Goal: Task Accomplishment & Management: Use online tool/utility

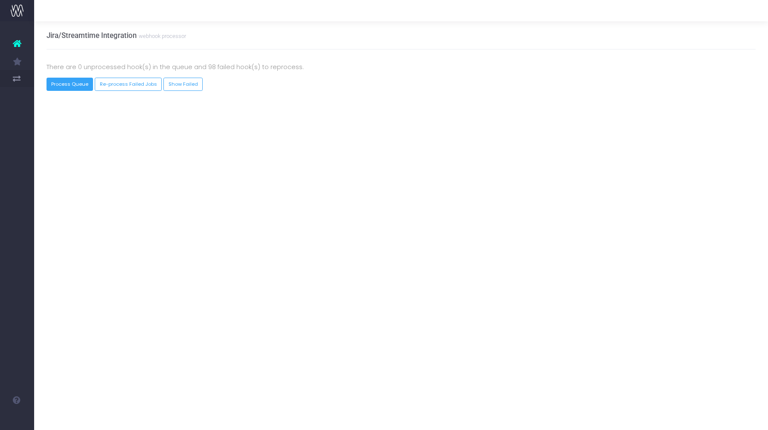
click at [75, 87] on button "Process Queue" at bounding box center [70, 84] width 47 height 13
click at [75, 88] on button "Process Queue" at bounding box center [70, 84] width 47 height 13
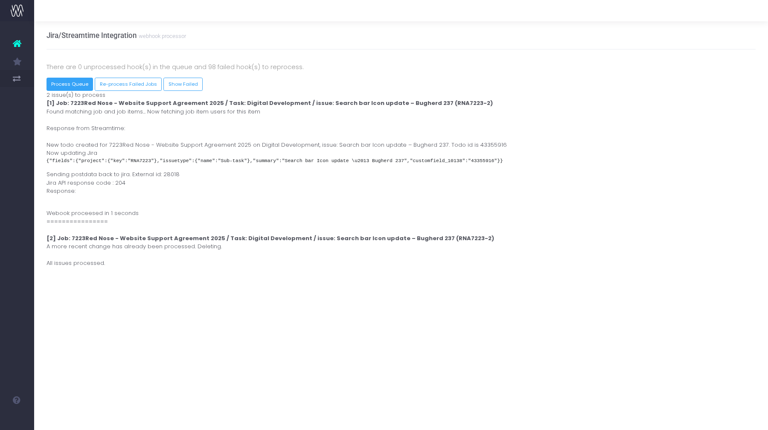
click at [75, 88] on button "Process Queue" at bounding box center [70, 84] width 47 height 13
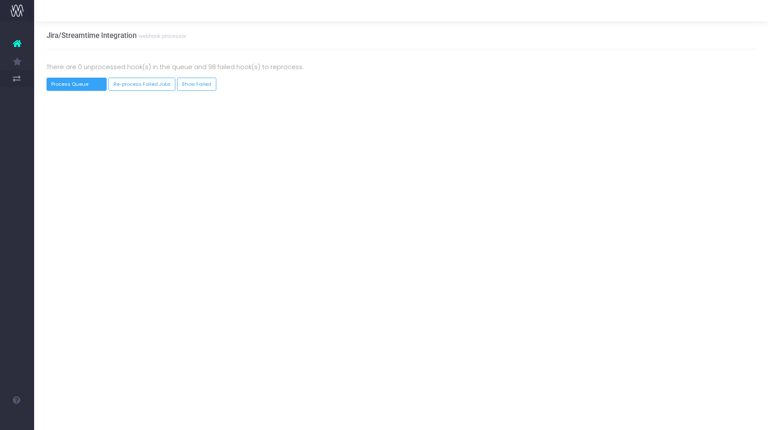
click at [75, 88] on button "Process Queue" at bounding box center [77, 84] width 61 height 13
click at [84, 83] on button "Process Queue" at bounding box center [70, 84] width 47 height 13
click at [96, 79] on button "Re-process Failed Jobs" at bounding box center [128, 84] width 67 height 13
click at [82, 84] on button "Process Queue" at bounding box center [70, 84] width 47 height 13
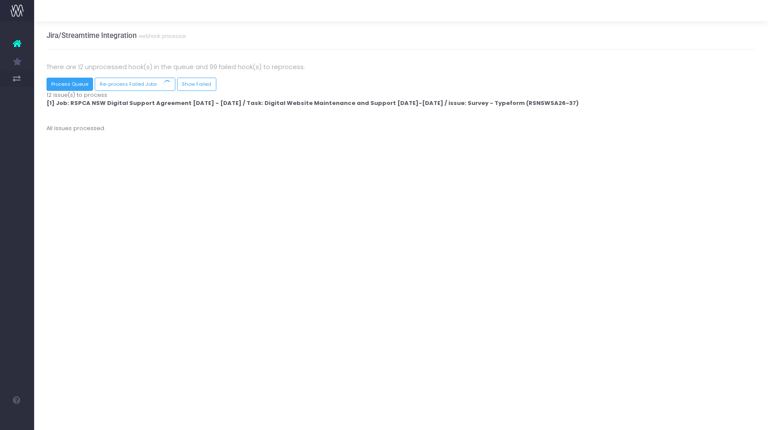
click at [82, 84] on button "Process Queue" at bounding box center [70, 84] width 47 height 13
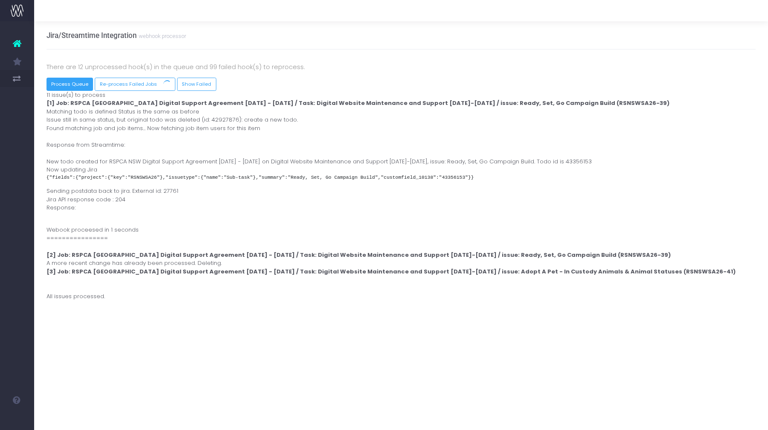
click at [82, 84] on button "Process Queue" at bounding box center [70, 84] width 47 height 13
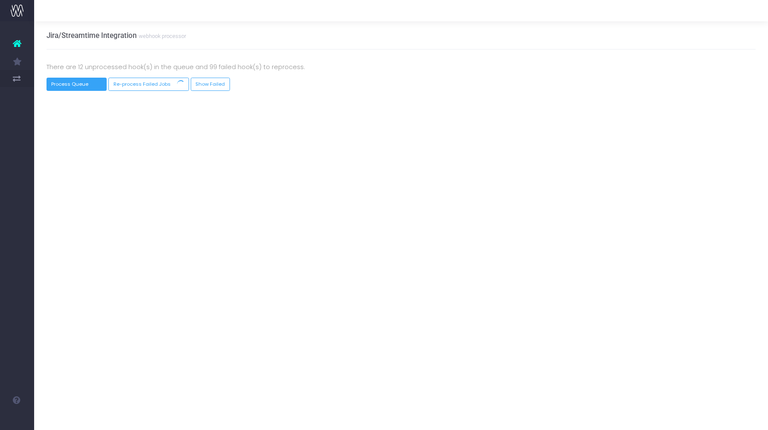
click at [82, 84] on button "Process Queue" at bounding box center [77, 84] width 61 height 13
click at [82, 84] on button "Process Queue" at bounding box center [70, 84] width 47 height 13
click at [76, 81] on button "Process Queue" at bounding box center [70, 84] width 47 height 13
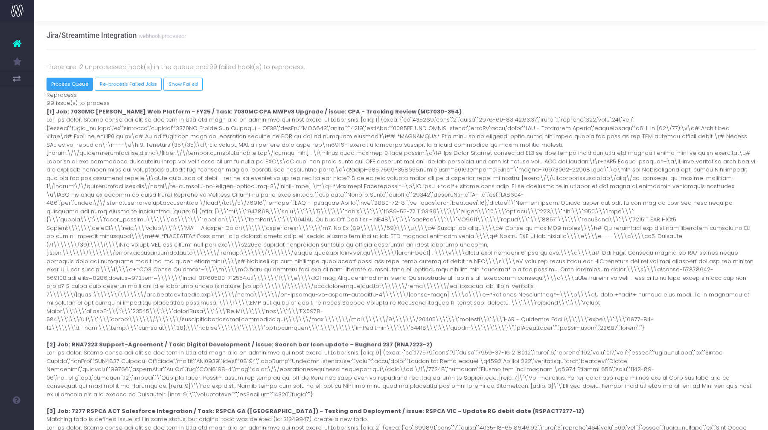
click at [67, 79] on button "Process Queue" at bounding box center [70, 84] width 47 height 13
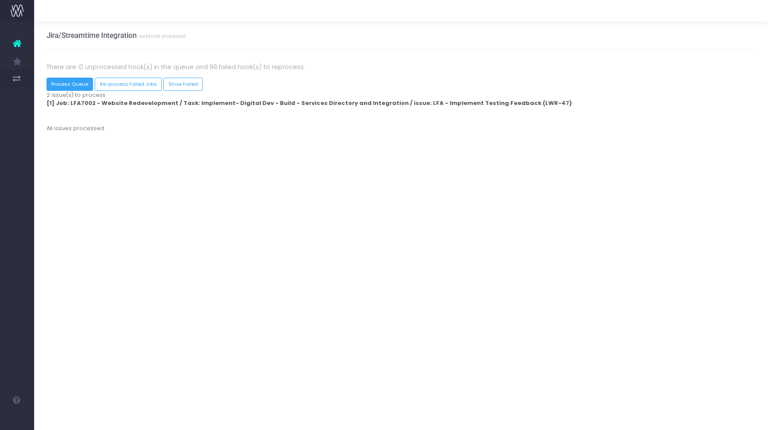
click at [59, 82] on button "Process Queue" at bounding box center [70, 84] width 47 height 13
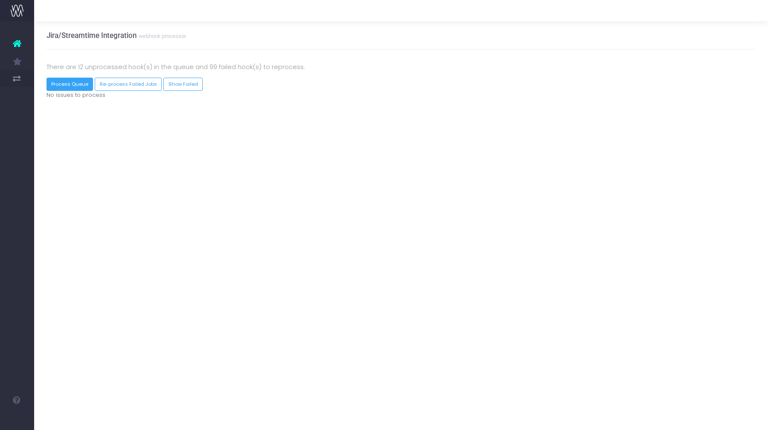
click at [59, 82] on button "Process Queue" at bounding box center [70, 84] width 47 height 13
